Goal: Task Accomplishment & Management: Use online tool/utility

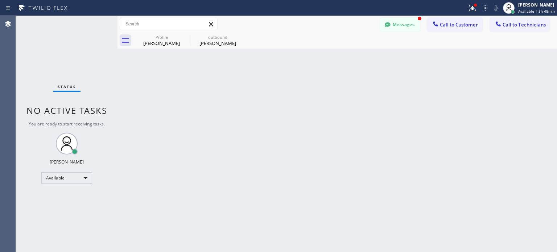
click at [484, 7] on icon at bounding box center [485, 8] width 9 height 9
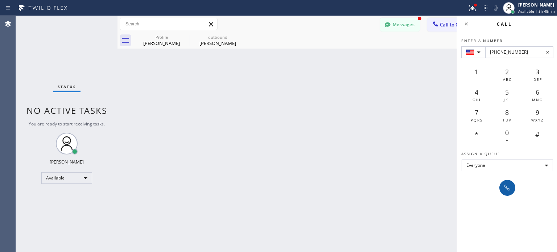
type input "[PHONE_NUMBER]"
drag, startPoint x: 505, startPoint y: 186, endPoint x: 470, endPoint y: 146, distance: 52.7
click at [505, 186] on icon at bounding box center [507, 188] width 9 height 9
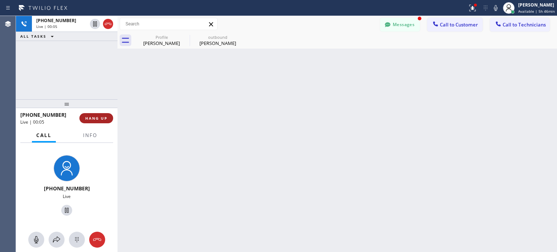
click at [106, 116] on span "HANG UP" at bounding box center [96, 118] width 22 height 5
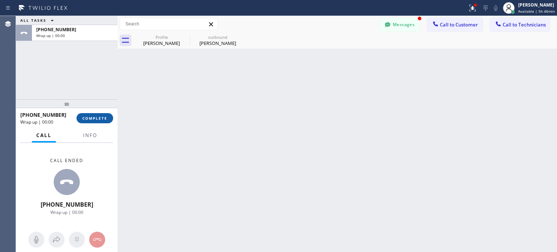
click at [102, 117] on span "COMPLETE" at bounding box center [94, 118] width 25 height 5
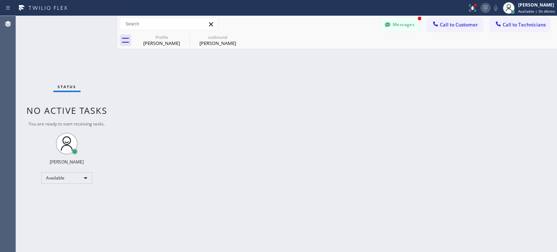
click at [483, 7] on icon at bounding box center [485, 8] width 9 height 9
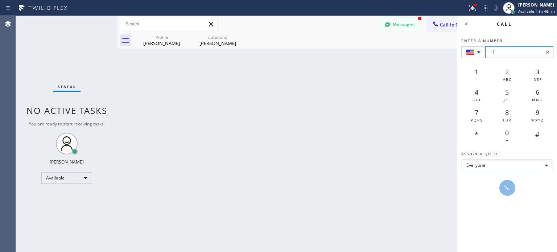
drag, startPoint x: 504, startPoint y: 46, endPoint x: 508, endPoint y: 52, distance: 6.8
paste input "[PHONE_NUMBER]"
type input "+1 [PHONE_NUMBER]"
click at [506, 186] on icon at bounding box center [507, 188] width 9 height 9
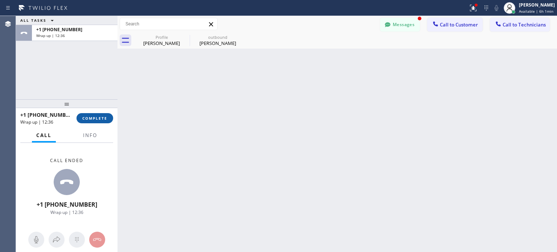
click at [103, 115] on button "COMPLETE" at bounding box center [95, 118] width 37 height 10
